Goal: Use online tool/utility: Utilize a website feature to perform a specific function

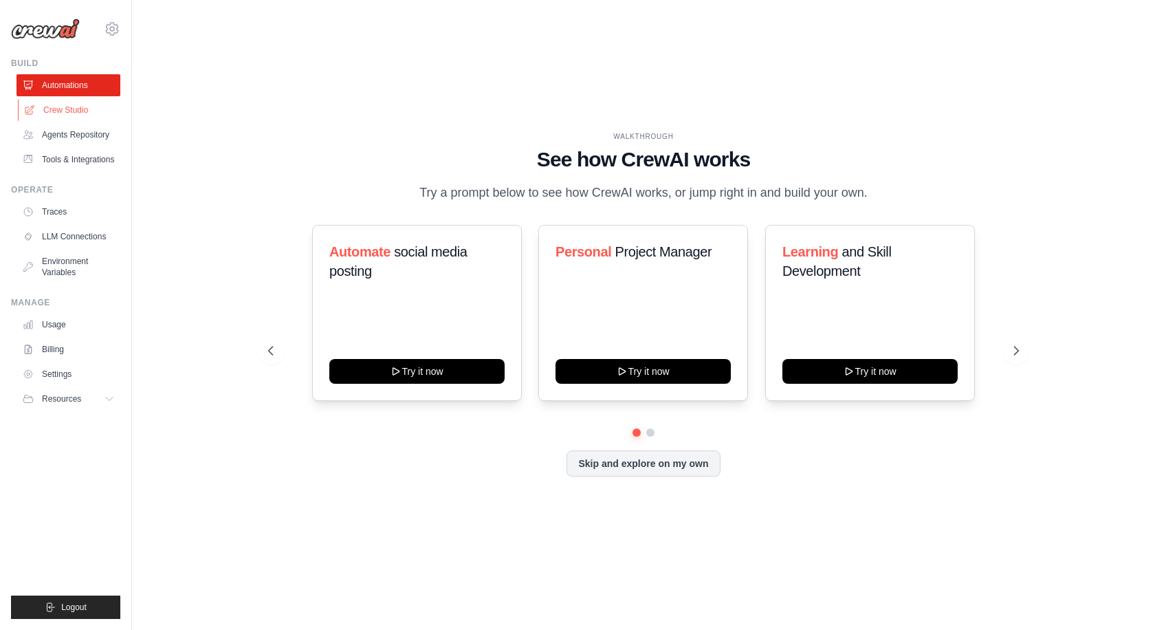
click at [70, 109] on link "Crew Studio" at bounding box center [70, 110] width 104 height 22
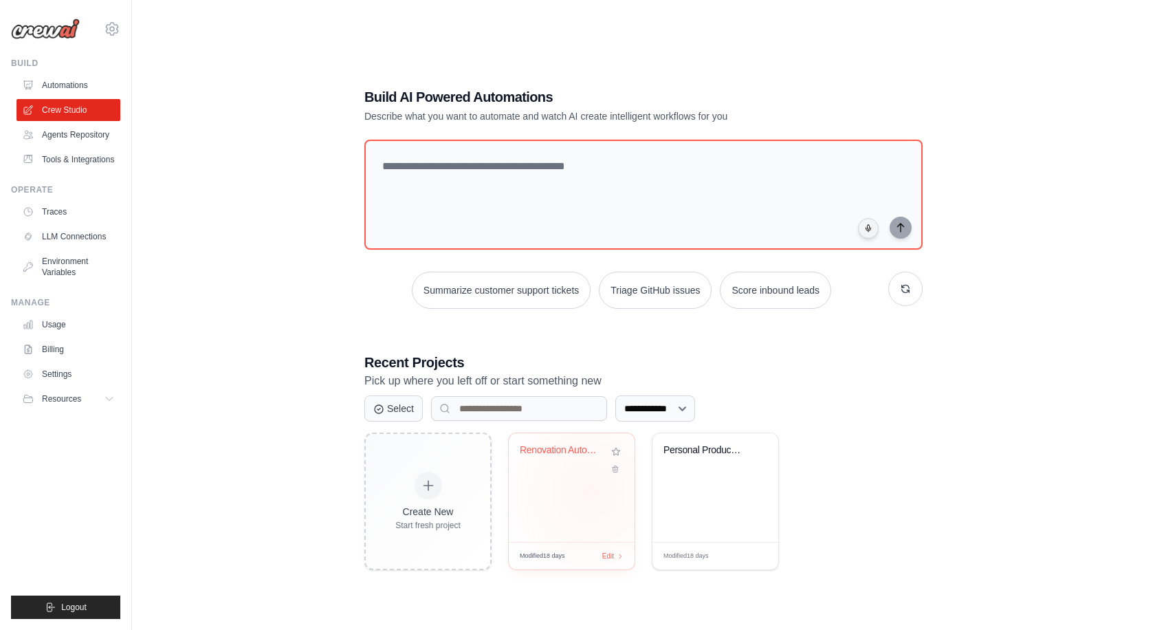
click at [589, 490] on div "Renovation Autonome Corps de Ferme ..." at bounding box center [572, 487] width 126 height 109
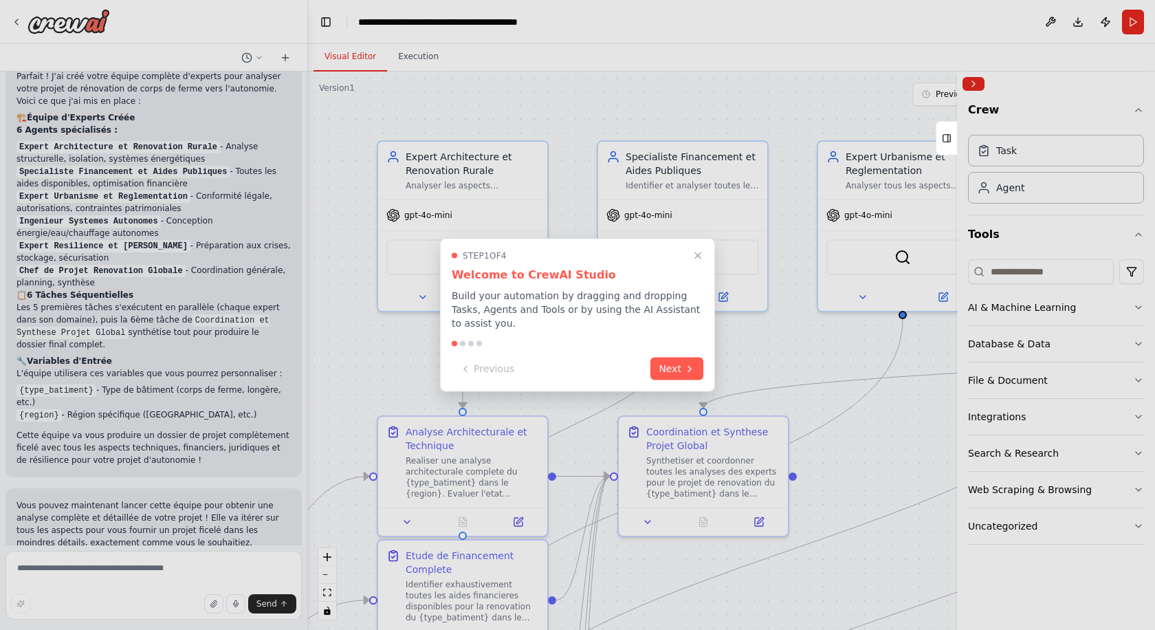
scroll to position [1112, 0]
click at [698, 256] on icon "Close walkthrough" at bounding box center [698, 255] width 6 height 6
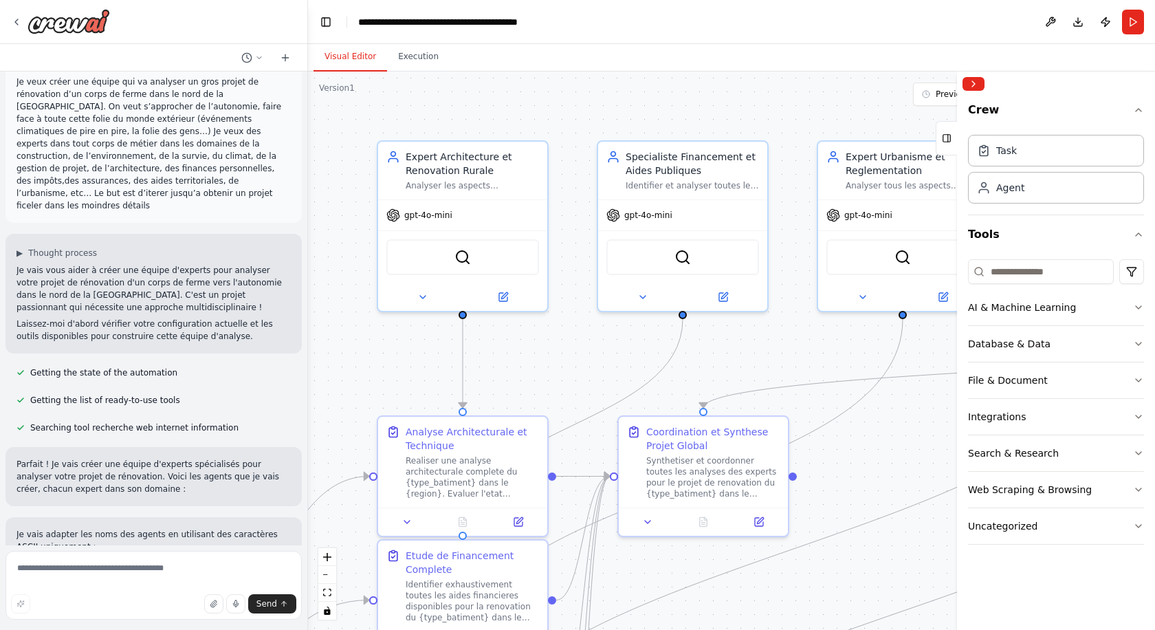
scroll to position [0, 0]
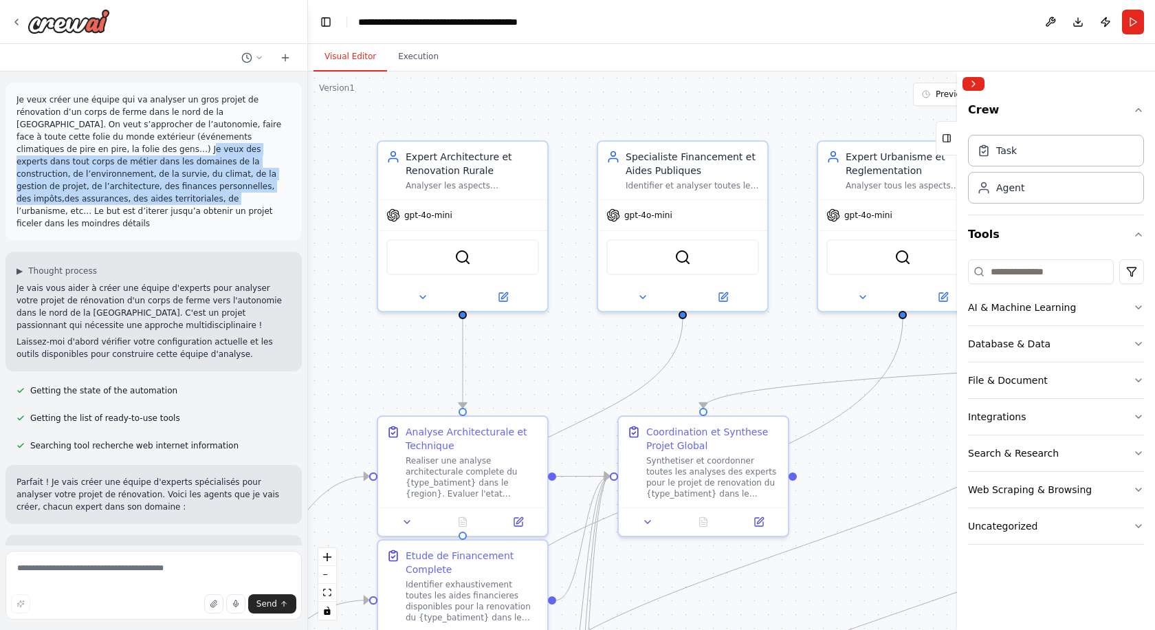
drag, startPoint x: 34, startPoint y: 151, endPoint x: 212, endPoint y: 192, distance: 182.8
click at [212, 192] on p "Je veux créer une équipe qui va analyser un gros projet de rénovation d’un corp…" at bounding box center [154, 162] width 274 height 136
copy p "experts dans tout corps de métier dans les domaines de la construction, de l’en…"
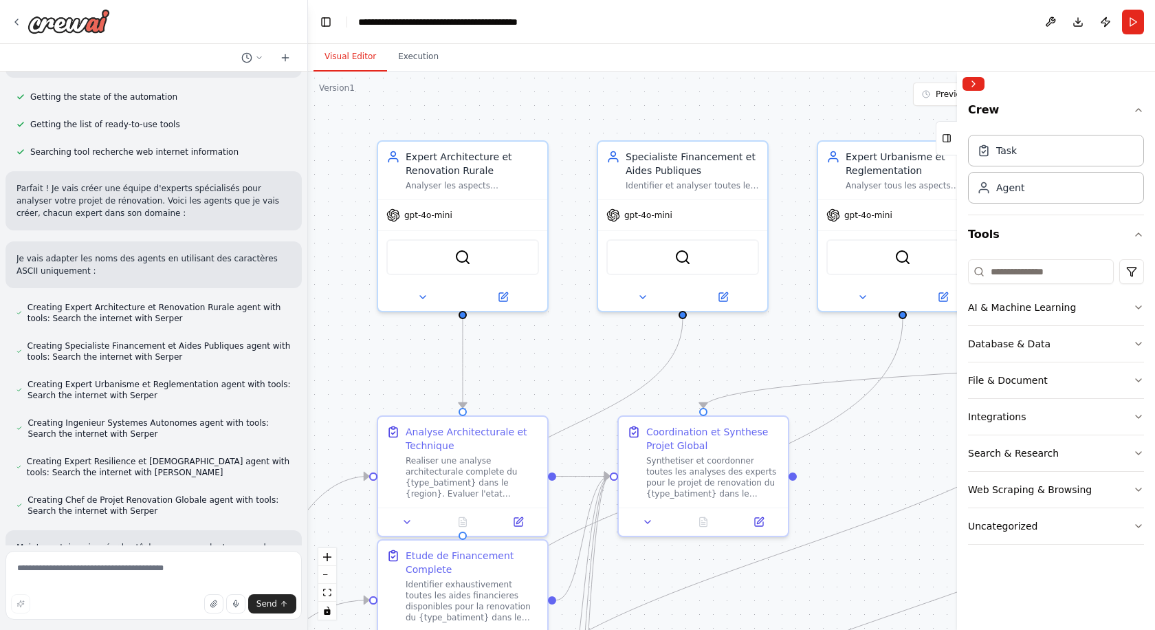
scroll to position [330, 0]
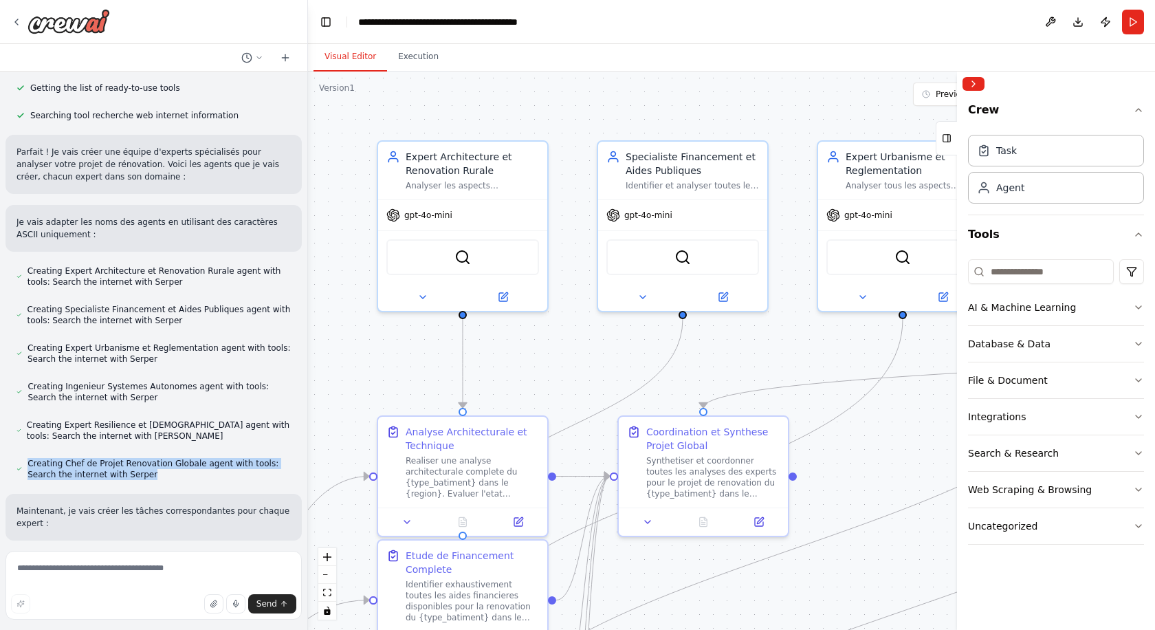
drag, startPoint x: 17, startPoint y: 199, endPoint x: 166, endPoint y: 454, distance: 295.5
click at [166, 241] on div "Je vais adapter les noms des agents en utilisant des caractères ASCII uniquemen…" at bounding box center [154, 228] width 274 height 25
copy span "Creating Chef de Projet Renovation Globale agent with tools: Search the interne…"
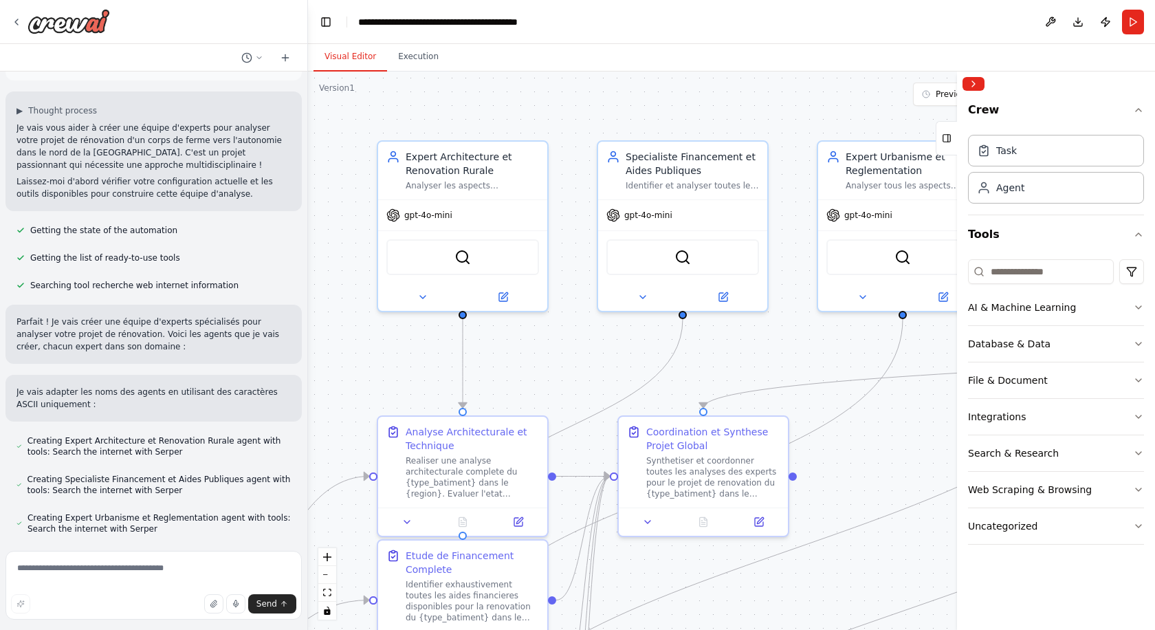
scroll to position [165, 0]
